Goal: Task Accomplishment & Management: Use online tool/utility

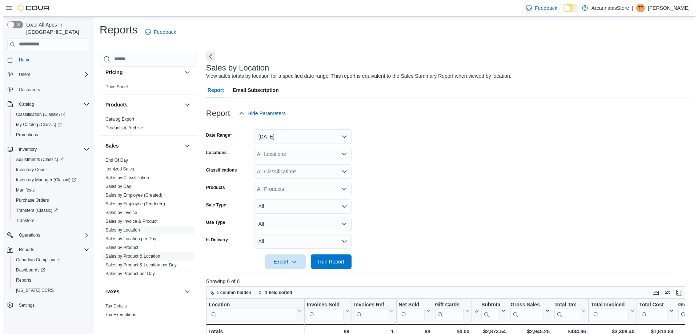
scroll to position [450, 0]
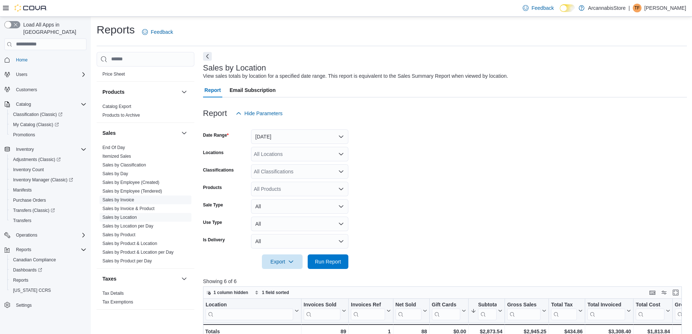
click at [130, 199] on link "Sales by Invoice" at bounding box center [118, 199] width 32 height 5
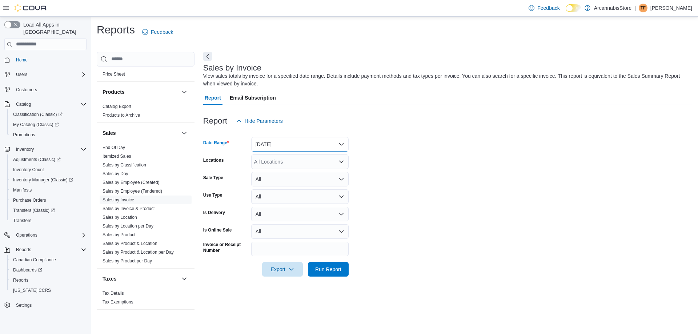
click at [311, 146] on button "Yesterday" at bounding box center [299, 144] width 97 height 15
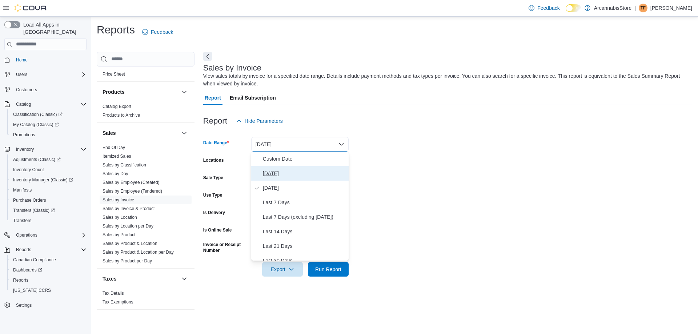
click at [275, 168] on button "Today" at bounding box center [299, 173] width 97 height 15
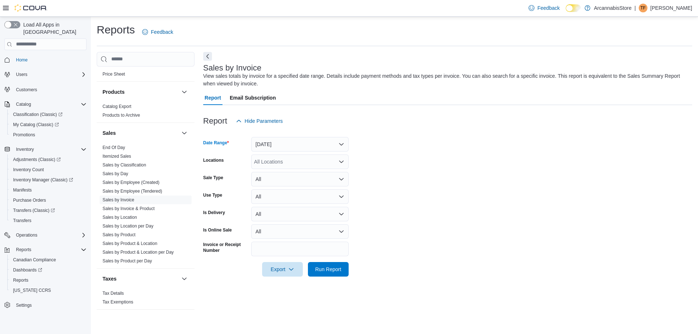
click at [293, 162] on div "All Locations" at bounding box center [299, 161] width 97 height 15
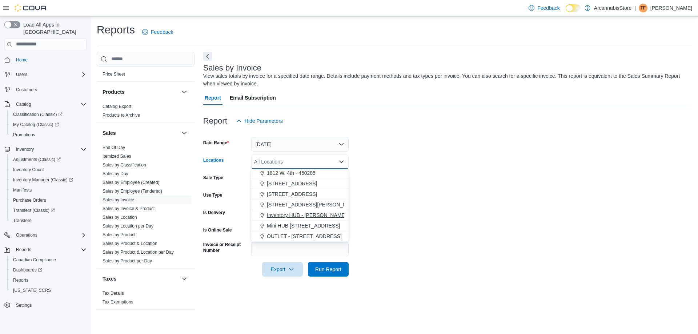
drag, startPoint x: 311, startPoint y: 225, endPoint x: 320, endPoint y: 226, distance: 9.1
click at [311, 226] on span "Mini HUB [STREET_ADDRESS]" at bounding box center [303, 225] width 73 height 7
click at [331, 269] on span "Run Report" at bounding box center [328, 268] width 26 height 7
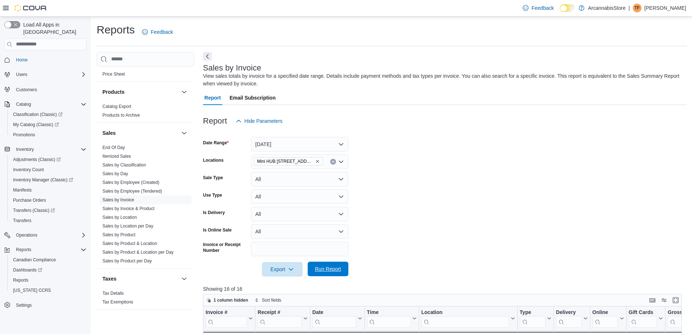
click at [332, 269] on span "Run Report" at bounding box center [328, 268] width 26 height 7
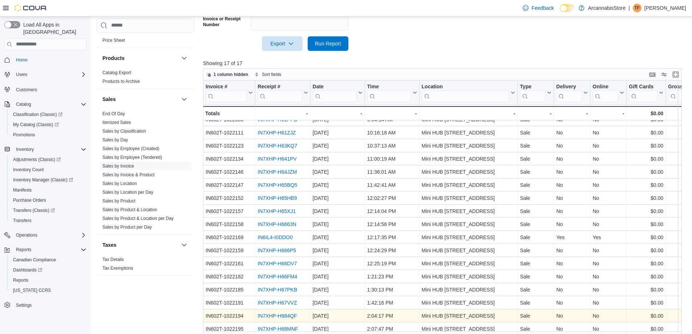
scroll to position [233, 0]
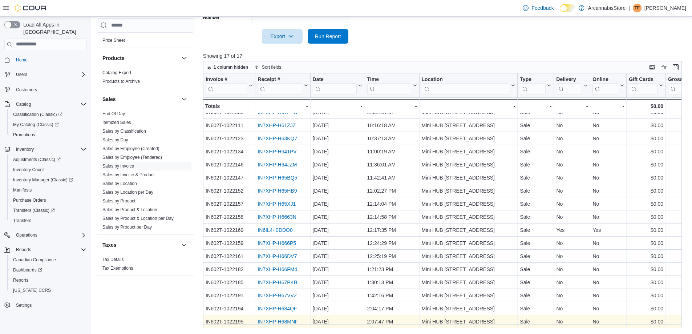
click at [284, 319] on link "IN7XHP-H68MNF" at bounding box center [278, 322] width 40 height 6
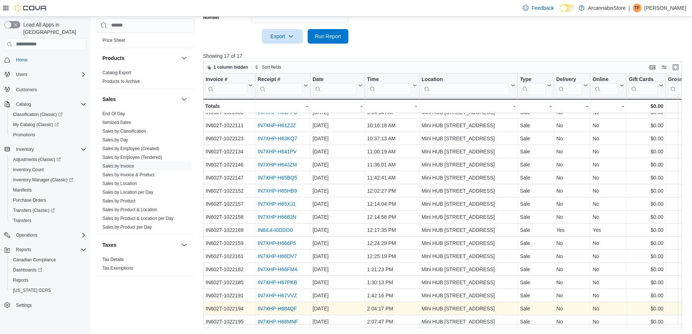
click at [282, 306] on link "IN7XHP-H684QF" at bounding box center [277, 309] width 39 height 6
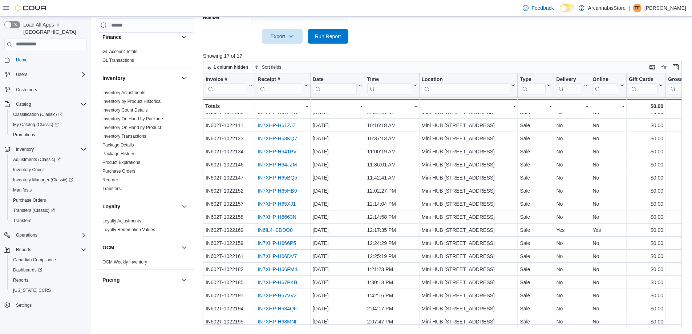
scroll to position [196, 0]
click at [144, 126] on link "Inventory On Hand by Product" at bounding box center [131, 127] width 59 height 5
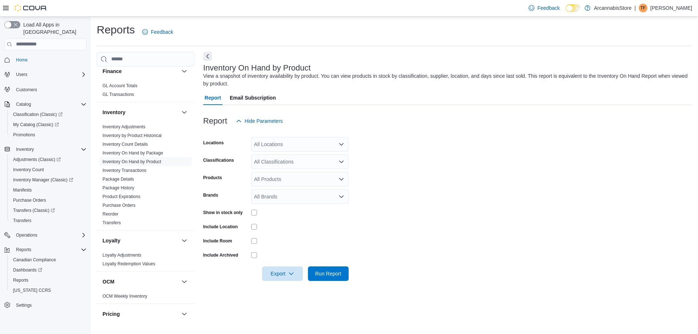
click at [292, 140] on div "All Locations" at bounding box center [299, 144] width 97 height 15
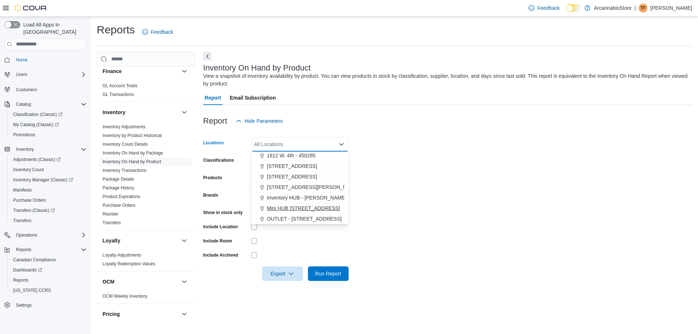
click at [312, 208] on span "Mini HUB [STREET_ADDRESS]" at bounding box center [303, 208] width 73 height 7
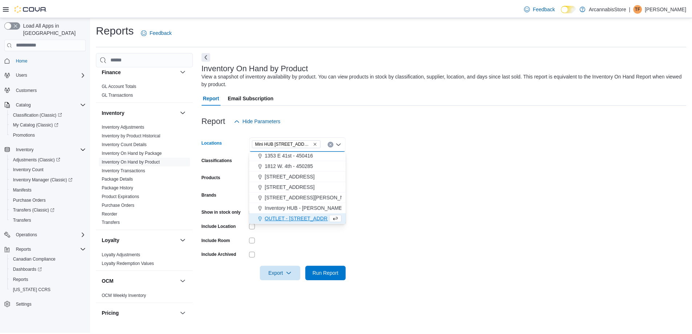
scroll to position [22, 0]
click at [440, 204] on form "Locations Mini HUB 6528 Victoria Dr - 450239 Combo box. Selected. Mini HUB 6528…" at bounding box center [447, 204] width 489 height 153
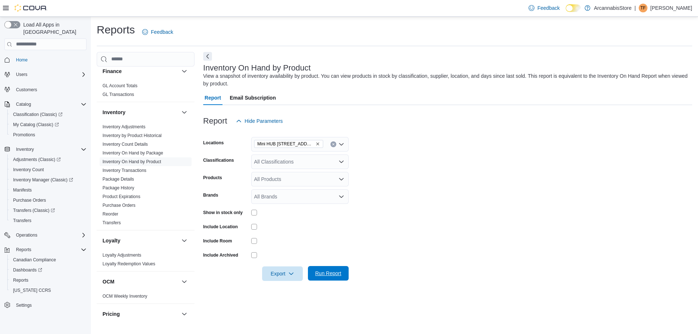
click at [318, 275] on span "Run Report" at bounding box center [328, 273] width 26 height 7
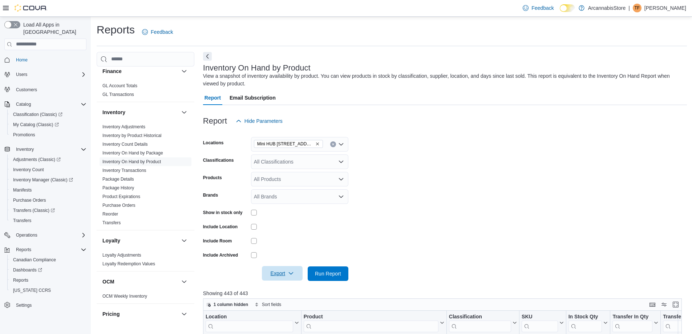
click at [275, 274] on span "Export" at bounding box center [282, 273] width 32 height 15
click at [290, 290] on span "Export to Excel" at bounding box center [283, 288] width 33 height 6
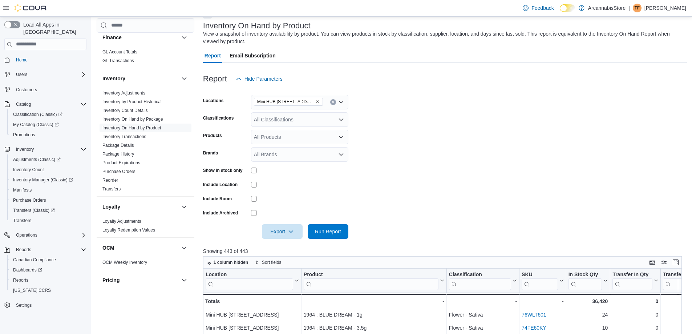
scroll to position [109, 0]
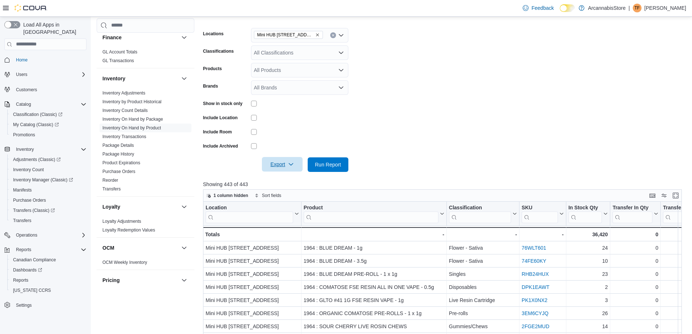
click at [293, 165] on icon "button" at bounding box center [291, 164] width 6 height 6
click at [287, 182] on button "Export to Excel" at bounding box center [283, 179] width 41 height 15
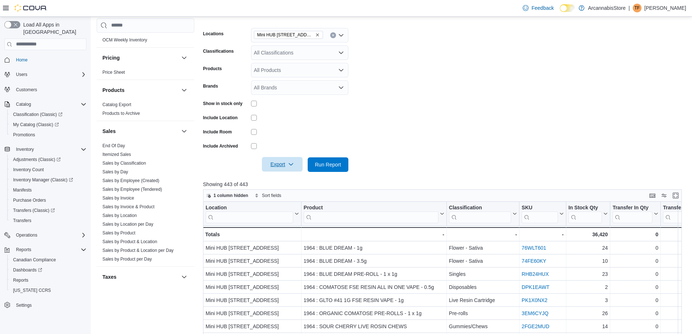
scroll to position [450, 0]
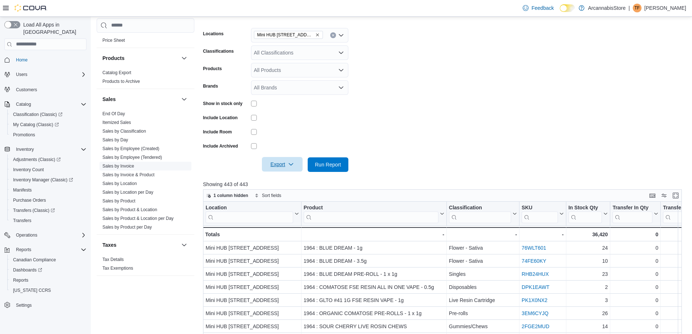
click at [126, 166] on link "Sales by Invoice" at bounding box center [118, 166] width 32 height 5
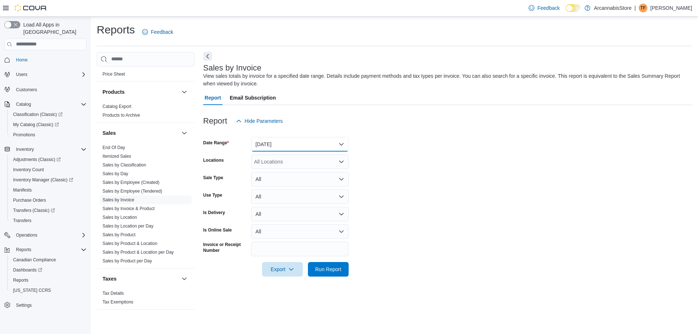
click at [308, 144] on button "[DATE]" at bounding box center [299, 144] width 97 height 15
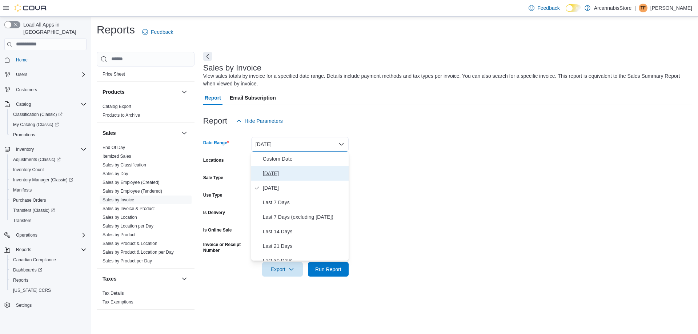
click at [275, 175] on span "[DATE]" at bounding box center [304, 173] width 83 height 9
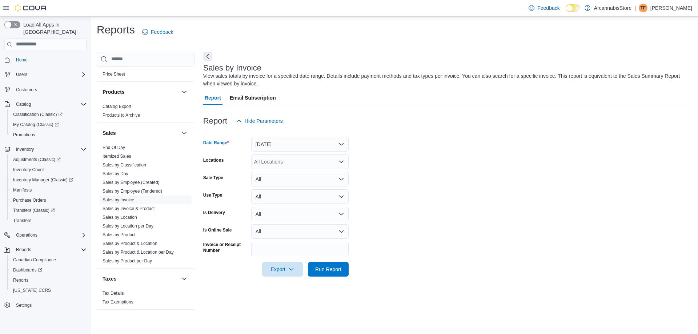
click at [298, 166] on div "All Locations" at bounding box center [299, 161] width 97 height 15
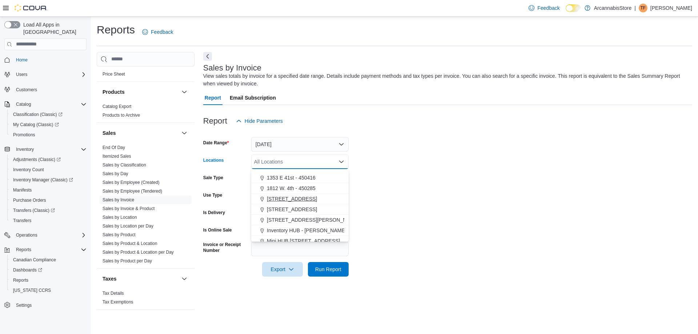
scroll to position [33, 0]
click at [318, 221] on button "Mini HUB [STREET_ADDRESS]" at bounding box center [299, 226] width 97 height 11
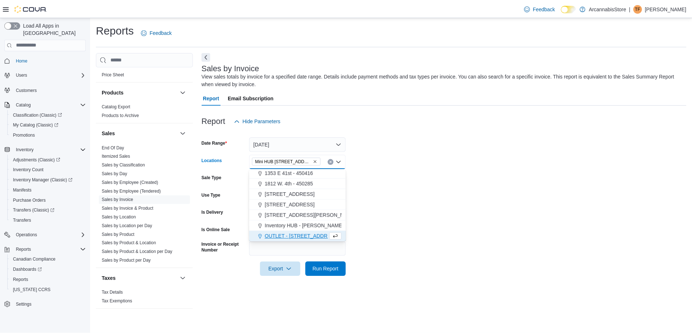
scroll to position [22, 0]
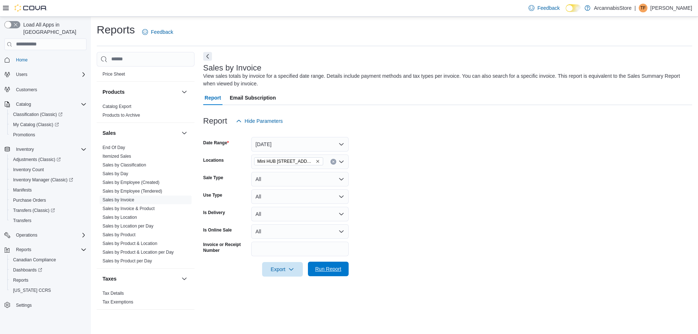
click at [339, 272] on span "Run Report" at bounding box center [328, 268] width 26 height 7
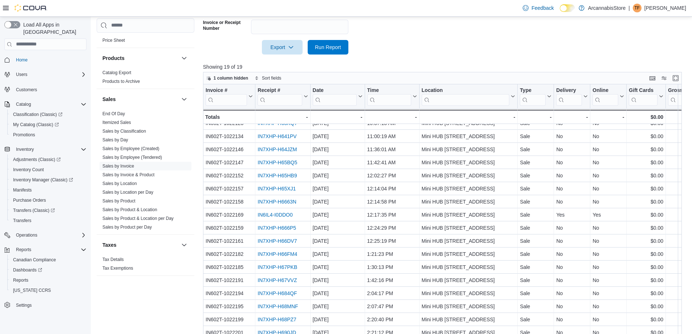
scroll to position [233, 0]
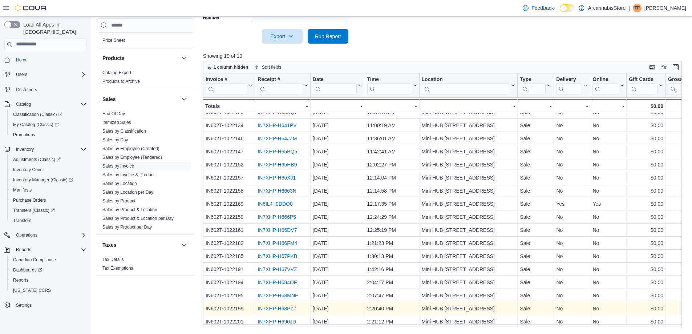
click at [282, 307] on link "IN7XHP-H68PZ7" at bounding box center [277, 309] width 39 height 6
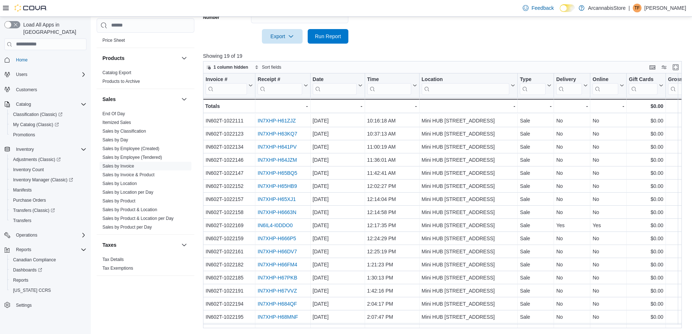
scroll to position [37, 0]
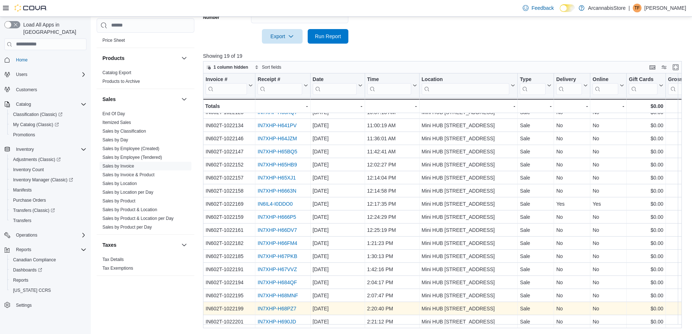
click at [273, 307] on link "IN7XHP-H68PZ7" at bounding box center [277, 309] width 39 height 6
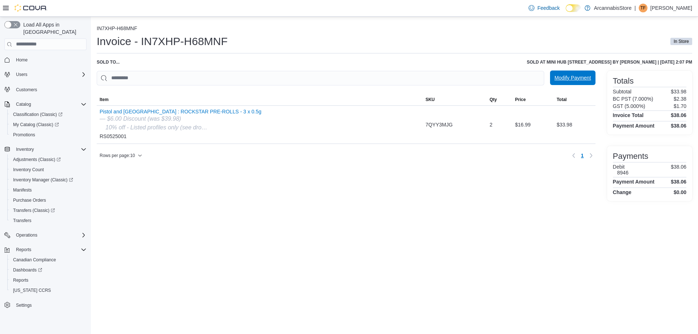
click at [579, 79] on span "Modify Payment" at bounding box center [572, 77] width 36 height 7
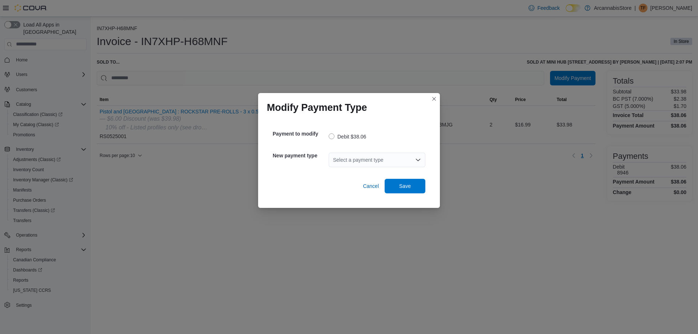
click at [381, 156] on div "Select a payment type" at bounding box center [377, 160] width 97 height 15
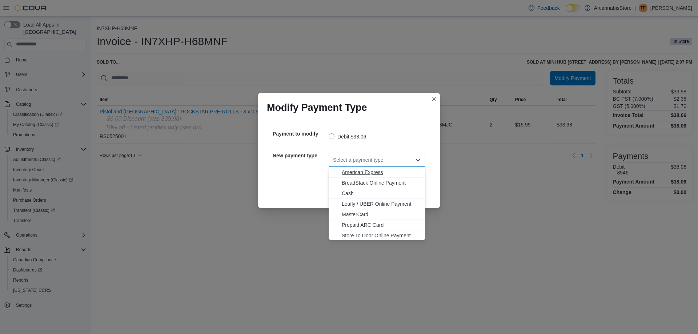
click at [371, 171] on span "American Express" at bounding box center [381, 172] width 79 height 7
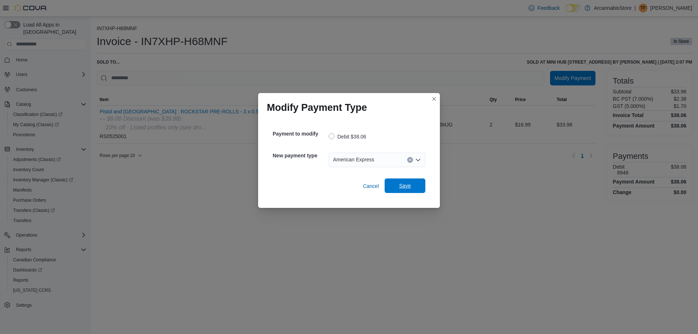
click at [404, 181] on span "Save" at bounding box center [405, 185] width 32 height 15
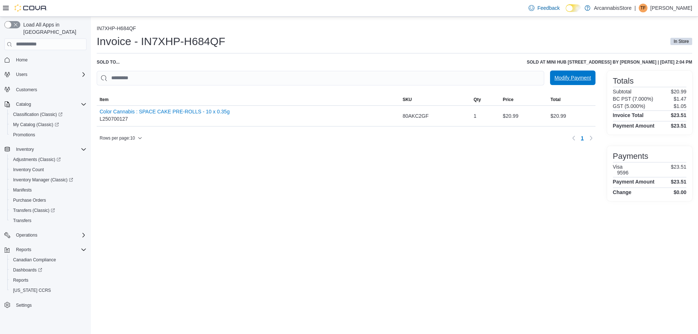
click at [579, 76] on span "Modify Payment" at bounding box center [572, 77] width 36 height 7
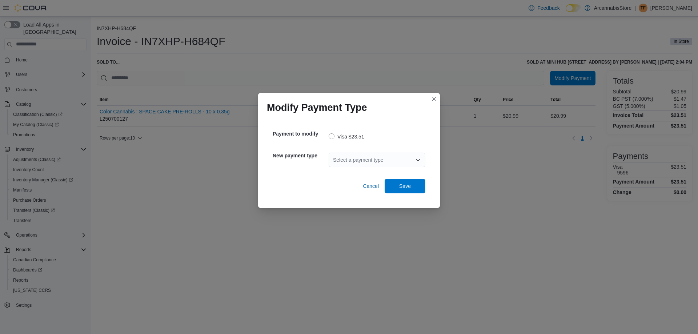
click at [359, 158] on div "Select a payment type" at bounding box center [377, 160] width 97 height 15
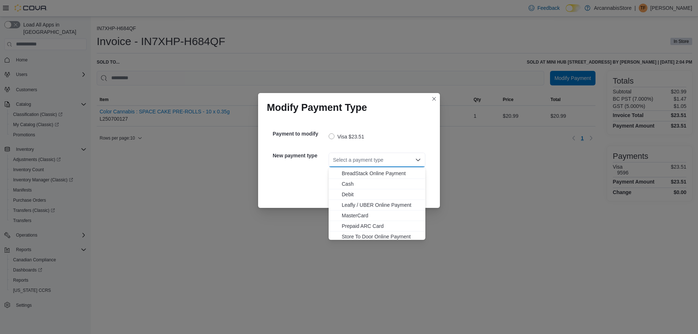
scroll to position [12, 0]
click at [358, 213] on span "MasterCard" at bounding box center [381, 213] width 79 height 7
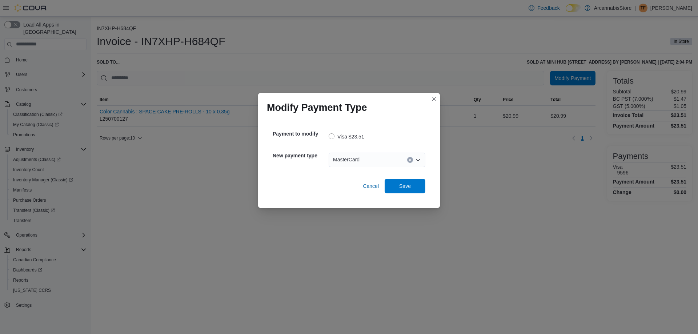
click at [418, 178] on div "Cancel Save" at bounding box center [349, 183] width 153 height 20
click at [411, 185] on span "Save" at bounding box center [405, 185] width 32 height 15
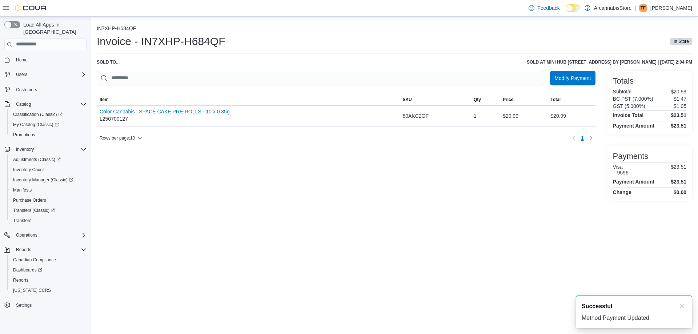
scroll to position [0, 0]
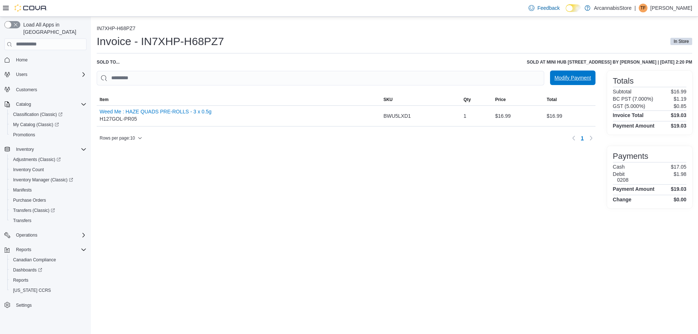
click at [566, 78] on span "Modify Payment" at bounding box center [572, 77] width 36 height 7
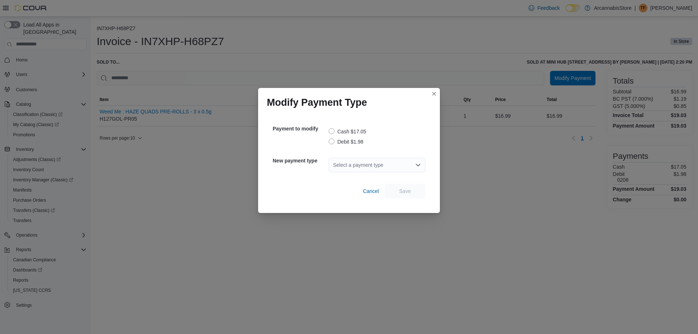
click at [354, 140] on label "Debit $1.98" at bounding box center [346, 141] width 35 height 9
click at [356, 170] on div "Select a payment type" at bounding box center [377, 165] width 97 height 15
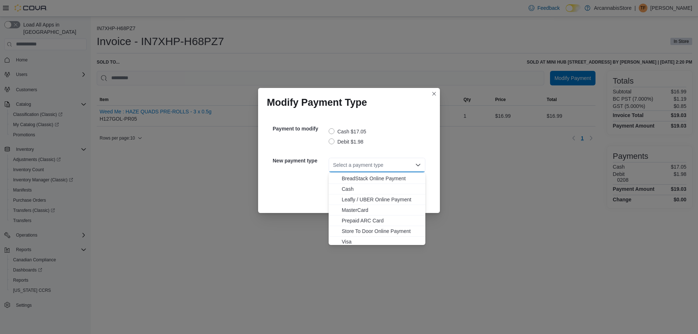
scroll to position [12, 0]
drag, startPoint x: 354, startPoint y: 237, endPoint x: 360, endPoint y: 235, distance: 7.2
click at [354, 238] on span "Visa" at bounding box center [381, 239] width 79 height 7
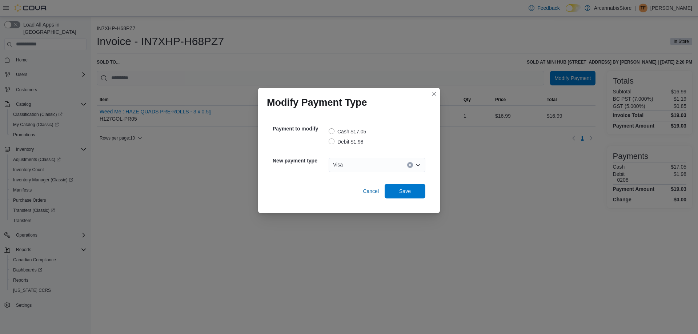
click at [410, 200] on div "Payment to modify Cash $17.05 Debit $1.98 New payment type Visa Combo box. Sele…" at bounding box center [349, 159] width 164 height 90
click at [412, 189] on span "Save" at bounding box center [405, 191] width 32 height 15
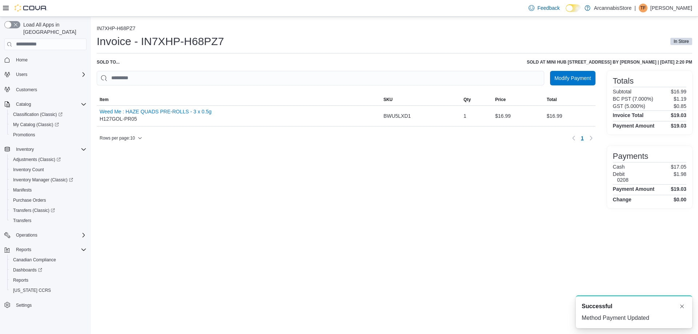
scroll to position [0, 0]
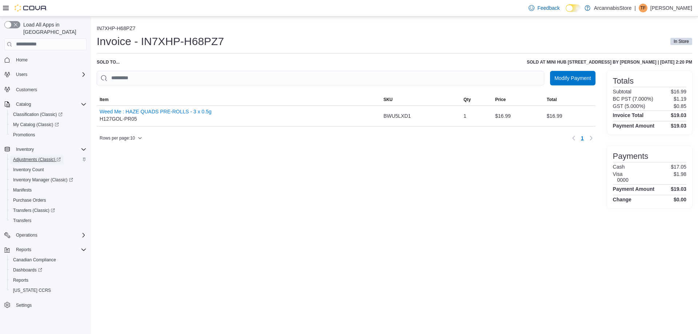
click at [40, 157] on span "Adjustments (Classic)" at bounding box center [37, 160] width 48 height 6
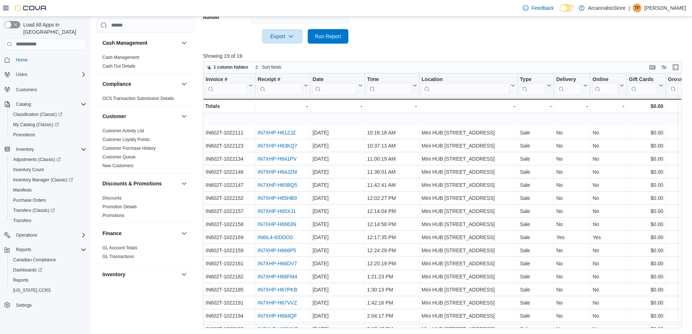
scroll to position [37, 0]
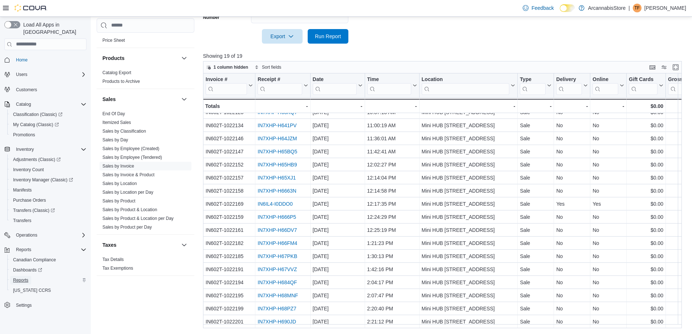
click at [22, 277] on span "Reports" at bounding box center [20, 280] width 15 height 6
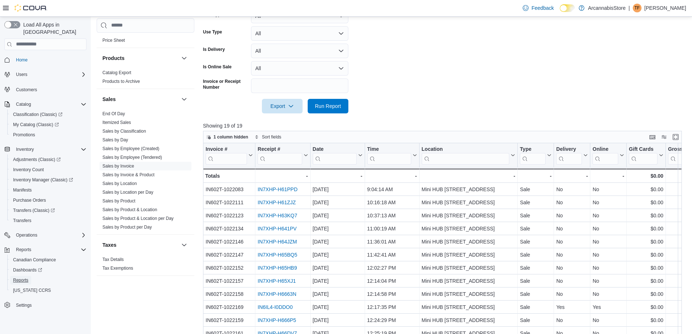
scroll to position [160, 0]
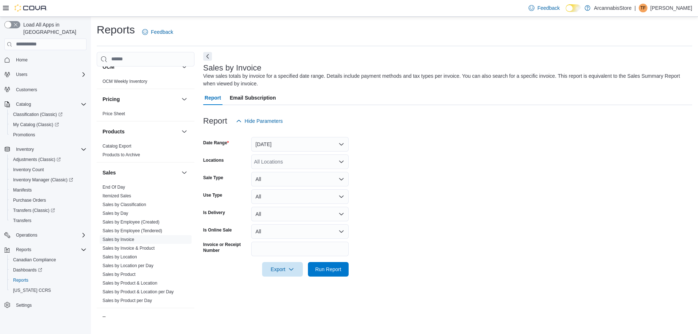
scroll to position [450, 0]
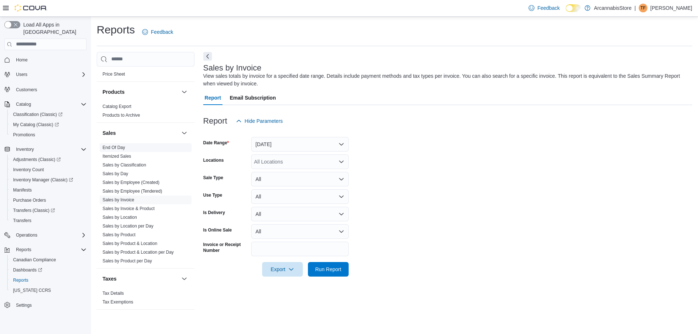
click at [120, 148] on link "End Of Day" at bounding box center [113, 147] width 23 height 5
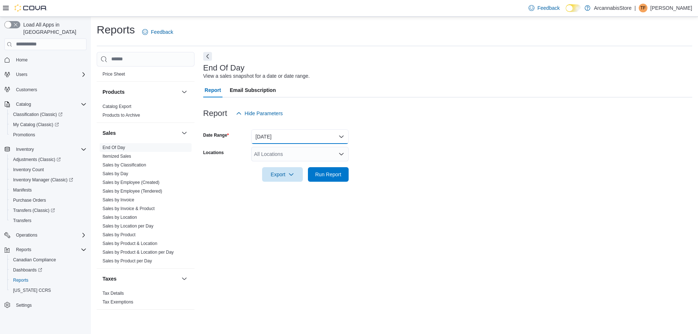
click at [305, 137] on button "[DATE]" at bounding box center [299, 136] width 97 height 15
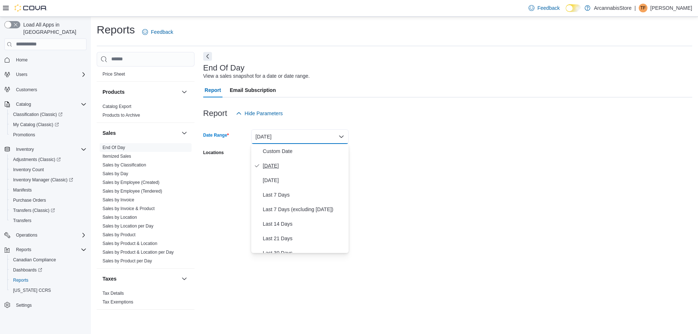
click at [272, 165] on span "[DATE]" at bounding box center [304, 165] width 83 height 9
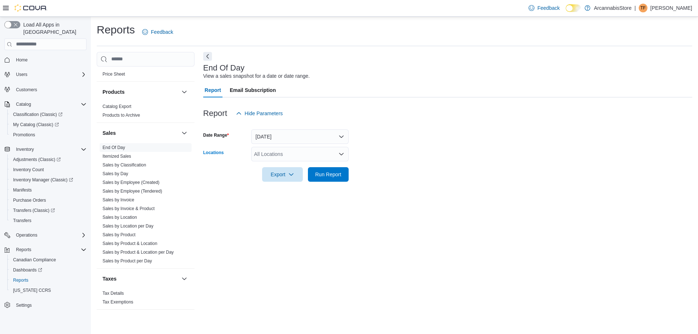
click at [277, 156] on div "All Locations" at bounding box center [299, 154] width 97 height 15
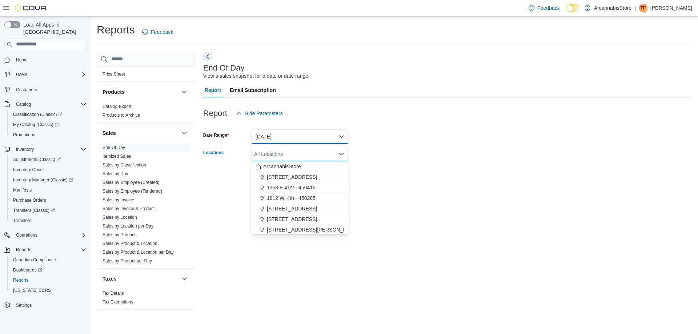
click at [290, 139] on button "[DATE]" at bounding box center [299, 136] width 97 height 15
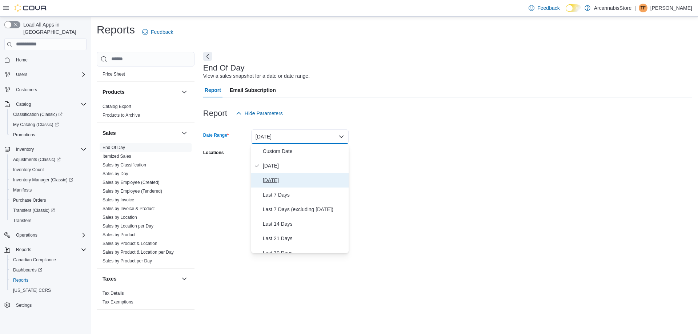
click at [273, 178] on span "[DATE]" at bounding box center [304, 180] width 83 height 9
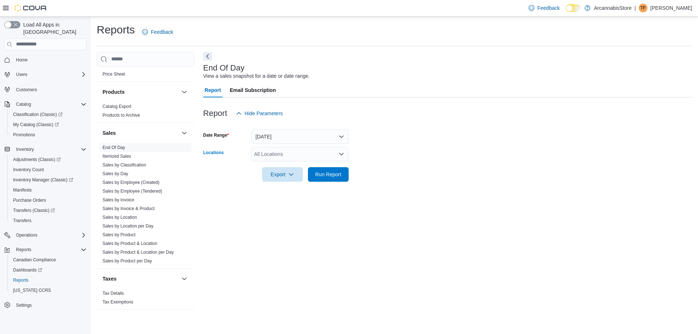
click at [286, 151] on div "All Locations" at bounding box center [299, 154] width 97 height 15
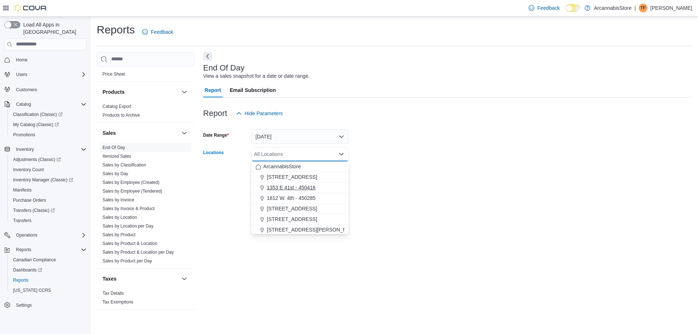
click at [310, 189] on span "1353 E 41st - 450416" at bounding box center [291, 187] width 49 height 7
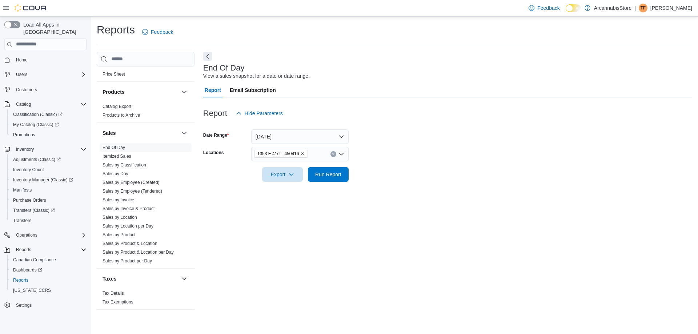
drag, startPoint x: 415, startPoint y: 188, endPoint x: 379, endPoint y: 188, distance: 35.3
click at [415, 188] on div at bounding box center [447, 186] width 489 height 9
click at [342, 177] on span "Run Report" at bounding box center [328, 174] width 32 height 15
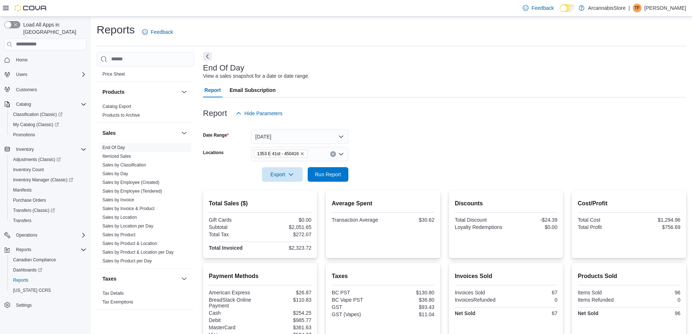
scroll to position [109, 0]
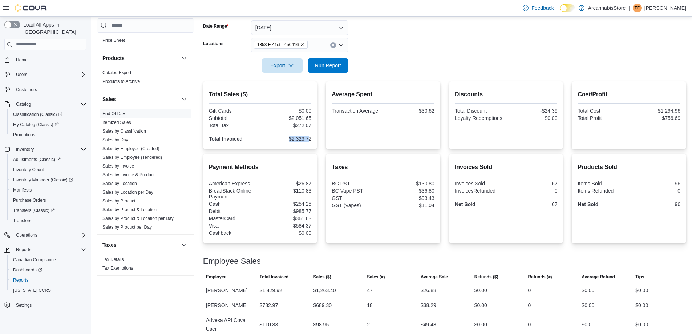
drag, startPoint x: 289, startPoint y: 141, endPoint x: 315, endPoint y: 140, distance: 26.2
click at [311, 140] on div "$2,323.72" at bounding box center [287, 139] width 50 height 6
click at [315, 140] on div "Total Sales ($) Gift Cards $0.00 Subtotal $2,051.65 Total Tax $272.07 Total Inv…" at bounding box center [260, 115] width 114 height 68
drag, startPoint x: 314, startPoint y: 139, endPoint x: 291, endPoint y: 142, distance: 23.0
click at [291, 142] on div "Total Sales ($) Gift Cards $0.00 Subtotal $2,051.65 Total Tax $272.07 Total Inv…" at bounding box center [260, 115] width 114 height 68
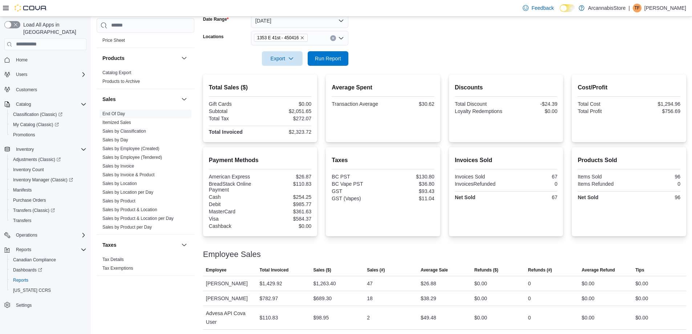
scroll to position [117, 0]
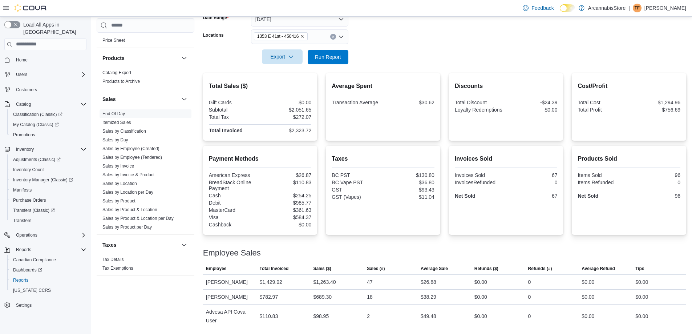
click at [281, 62] on span "Export" at bounding box center [282, 56] width 32 height 15
click at [289, 88] on span "Export to Pdf" at bounding box center [283, 86] width 33 height 6
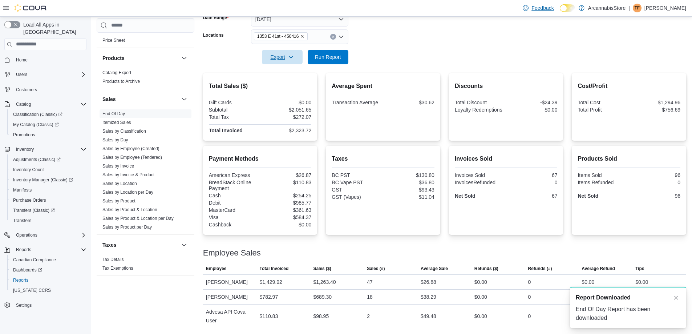
scroll to position [0, 0]
